Goal: Task Accomplishment & Management: Complete application form

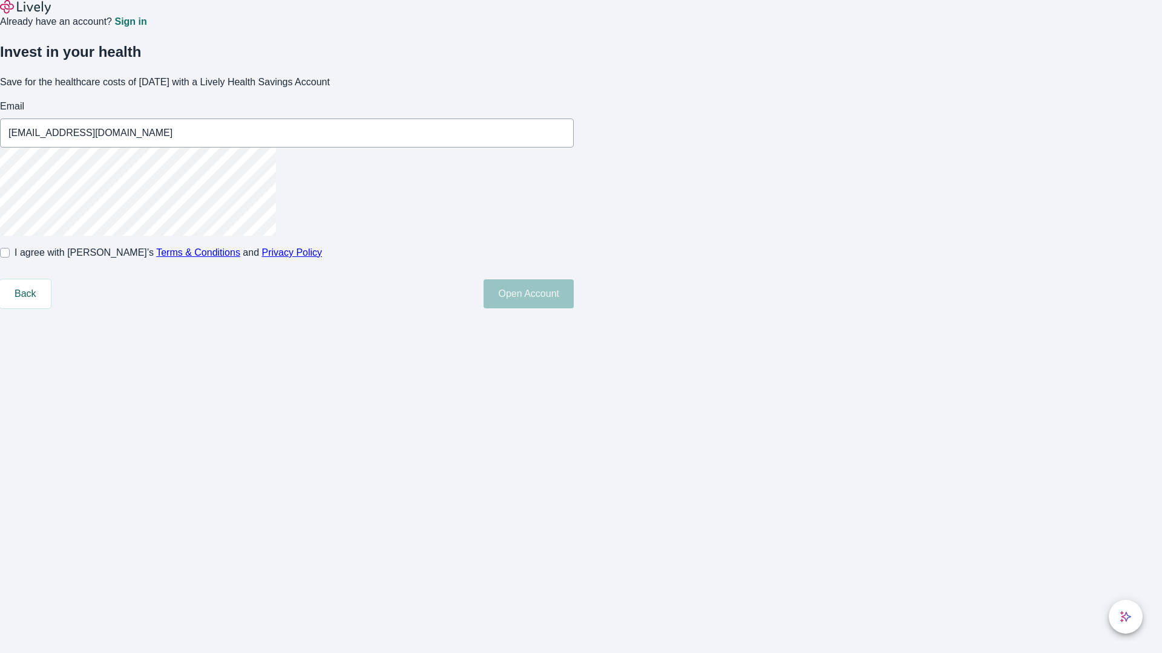
click at [10, 258] on input "I agree with Lively’s Terms & Conditions and Privacy Policy" at bounding box center [5, 253] width 10 height 10
checkbox input "true"
click at [574, 309] on button "Open Account" at bounding box center [528, 293] width 90 height 29
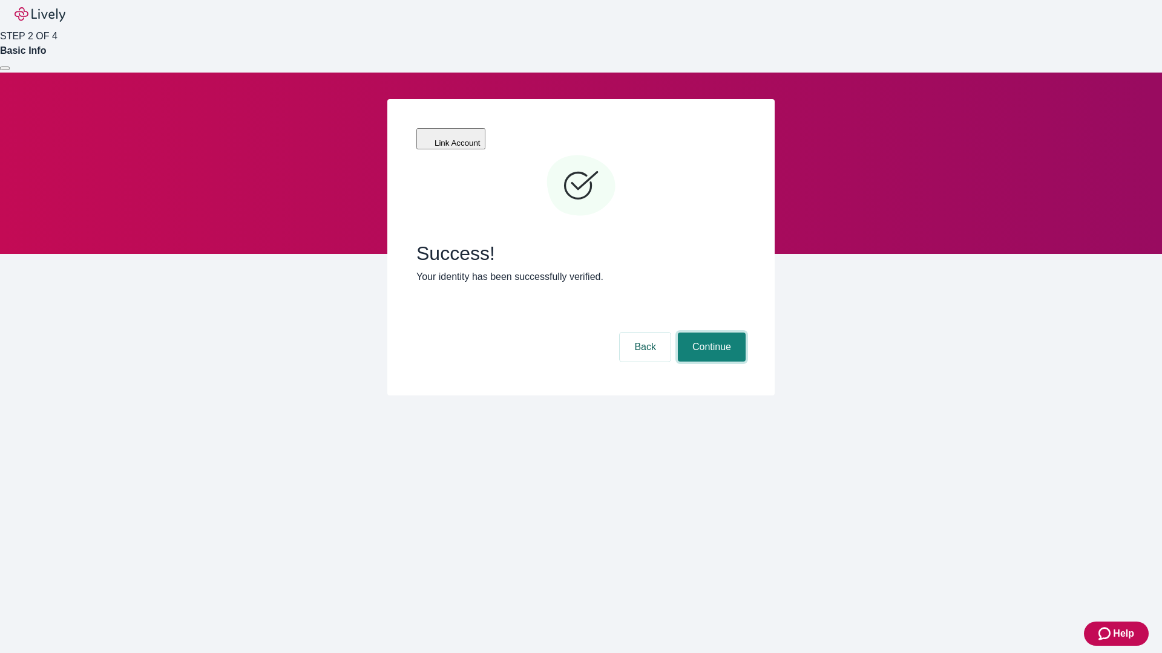
click at [710, 333] on button "Continue" at bounding box center [712, 347] width 68 height 29
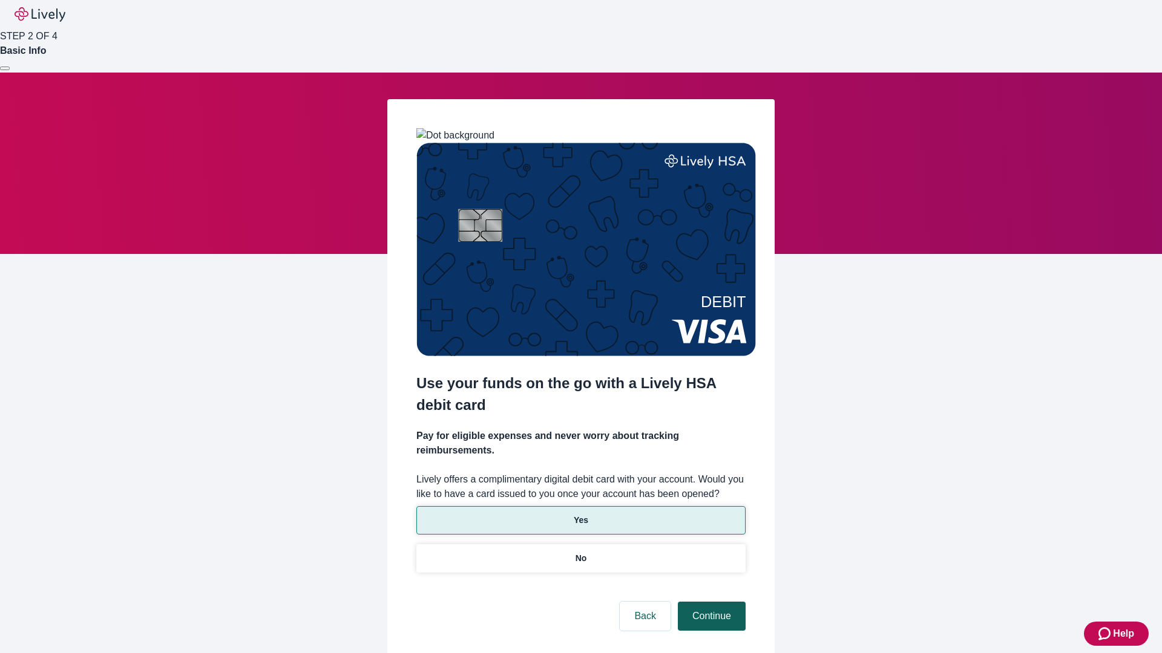
click at [580, 514] on p "Yes" at bounding box center [581, 520] width 15 height 13
click at [710, 602] on button "Continue" at bounding box center [712, 616] width 68 height 29
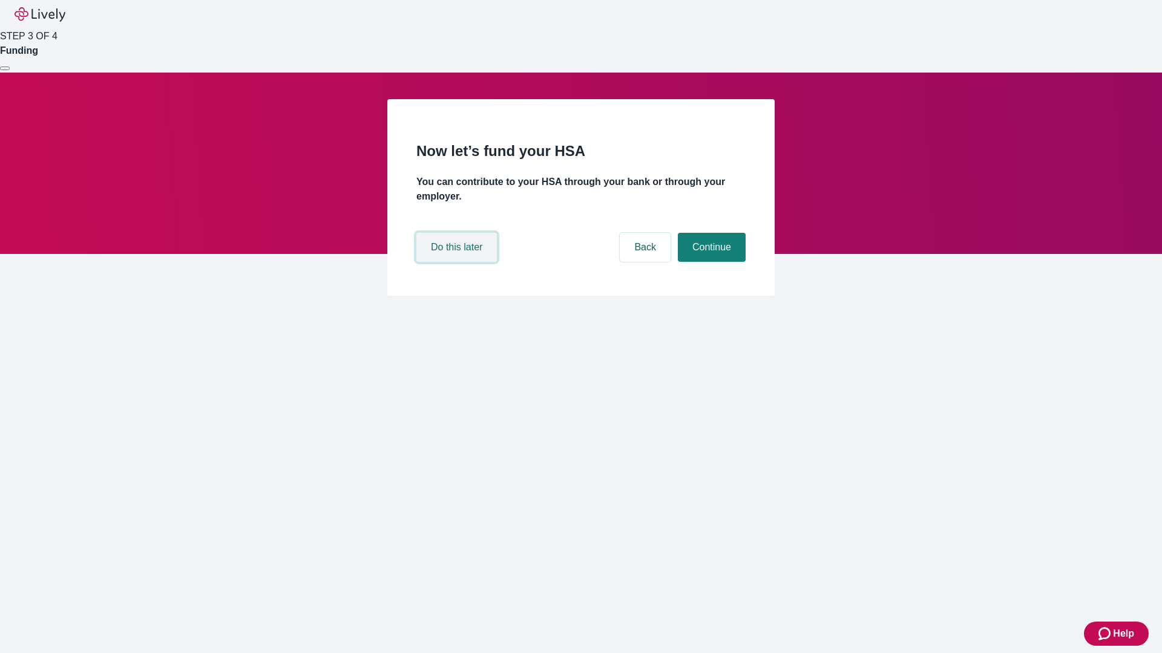
click at [458, 262] on button "Do this later" at bounding box center [456, 247] width 80 height 29
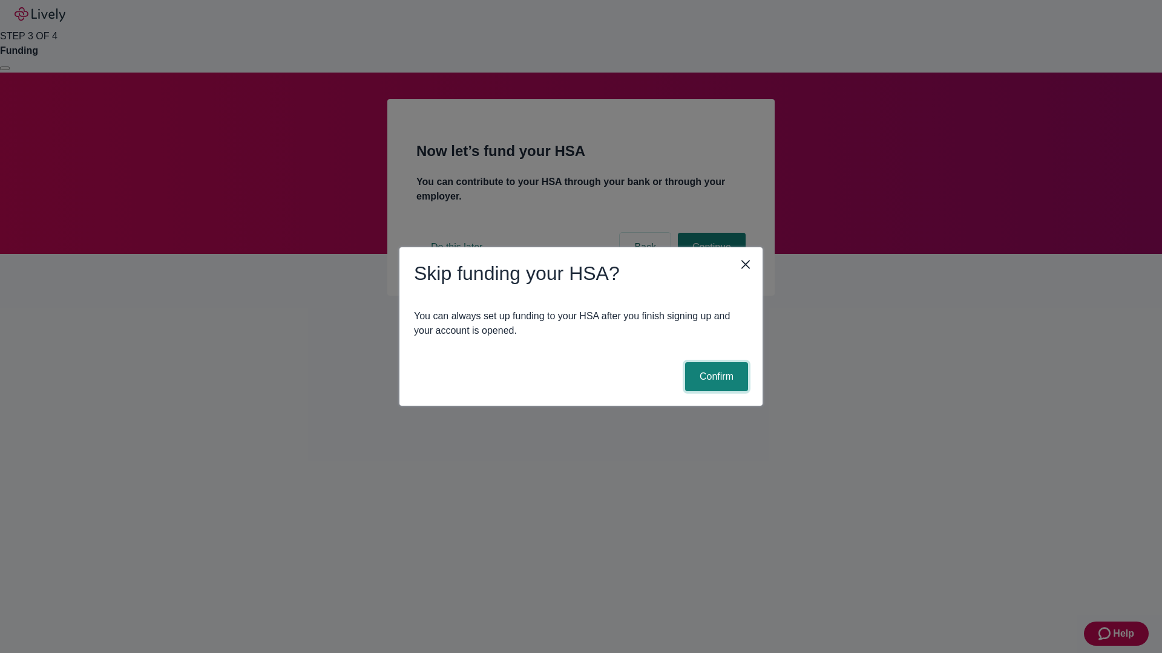
click at [714, 377] on button "Confirm" at bounding box center [716, 376] width 63 height 29
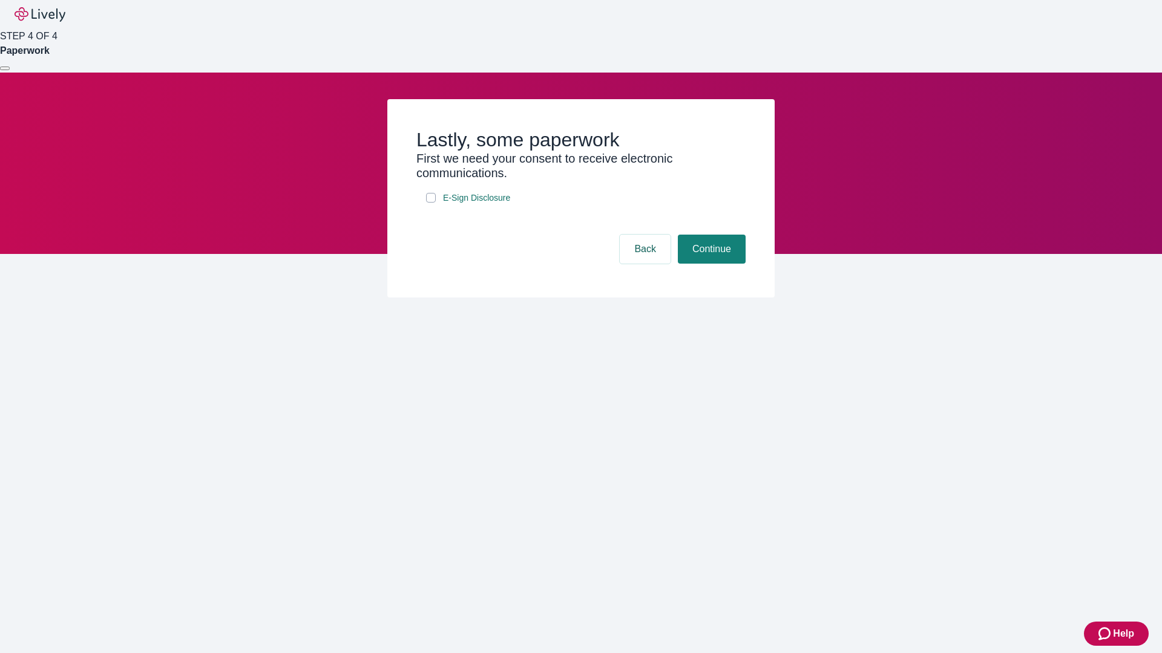
click at [431, 203] on input "E-Sign Disclosure" at bounding box center [431, 198] width 10 height 10
checkbox input "true"
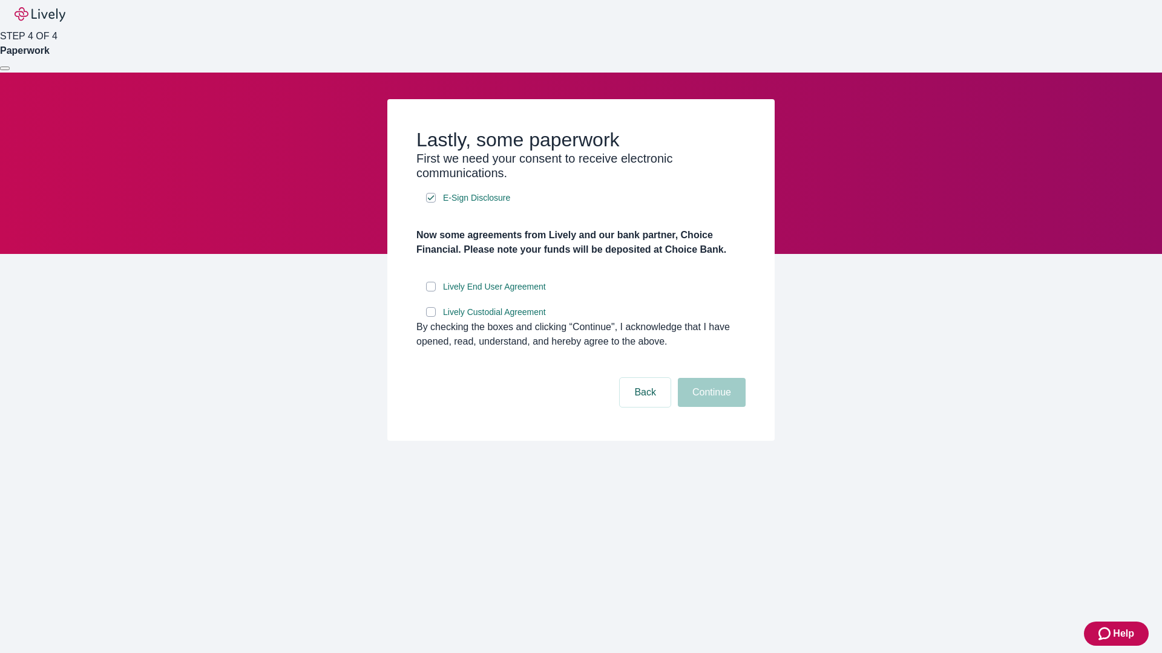
click at [431, 292] on input "Lively End User Agreement" at bounding box center [431, 287] width 10 height 10
checkbox input "true"
click at [431, 317] on input "Lively Custodial Agreement" at bounding box center [431, 312] width 10 height 10
checkbox input "true"
click at [710, 407] on button "Continue" at bounding box center [712, 392] width 68 height 29
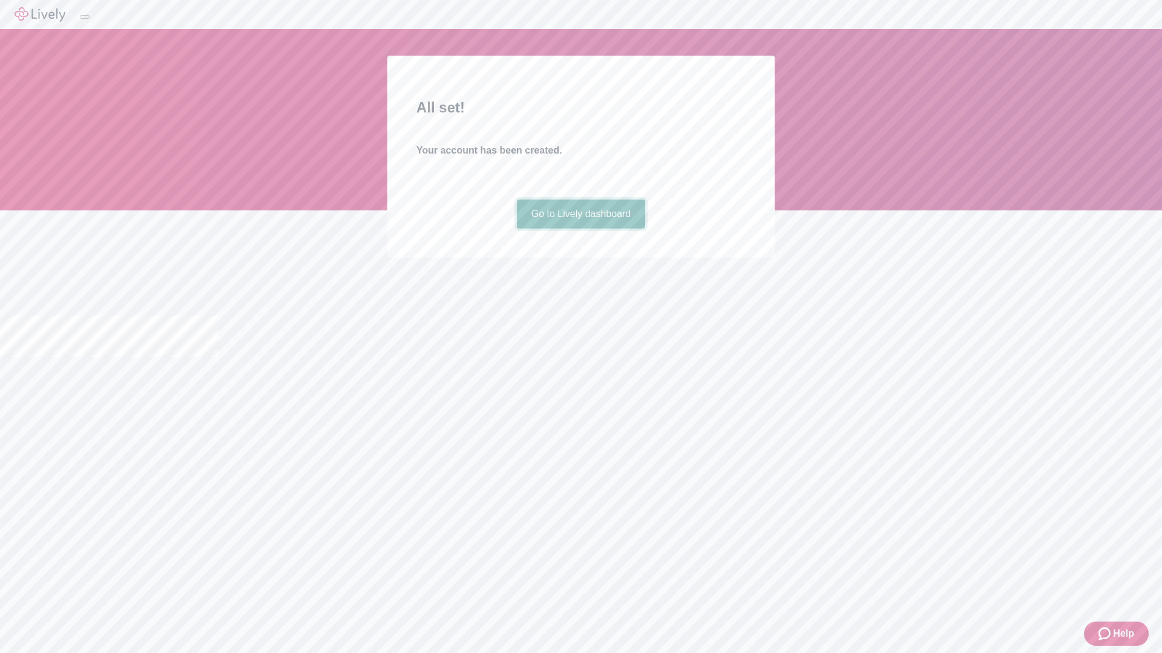
click at [580, 229] on link "Go to Lively dashboard" at bounding box center [581, 214] width 129 height 29
